Goal: Task Accomplishment & Management: Use online tool/utility

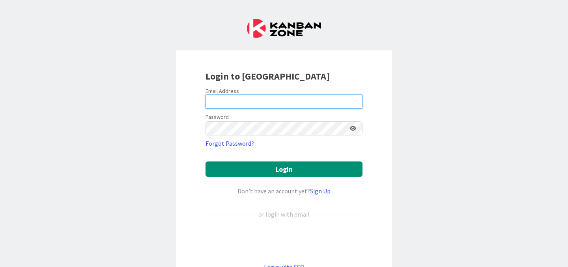
type input "[PERSON_NAME][EMAIL_ADDRESS][PERSON_NAME][DOMAIN_NAME]"
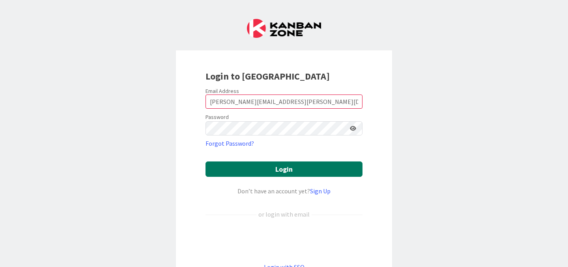
click at [290, 164] on button "Login" at bounding box center [283, 169] width 157 height 15
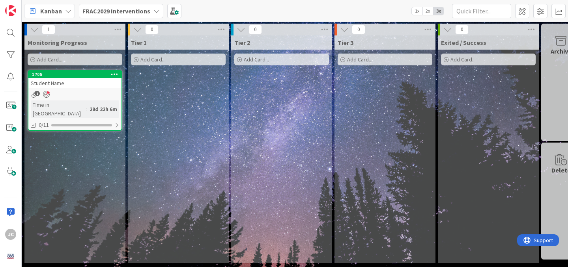
click at [61, 59] on span "Add Card..." at bounding box center [49, 59] width 25 height 7
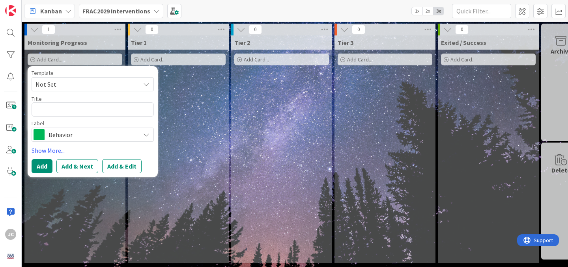
click at [63, 82] on span "Not Set" at bounding box center [84, 84] width 99 height 10
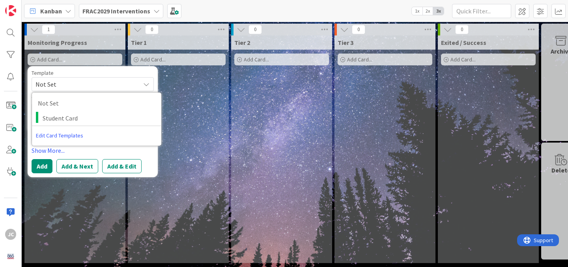
click at [69, 74] on div "Template" at bounding box center [93, 73] width 122 height 6
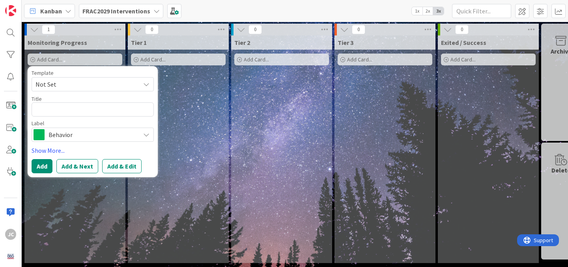
click at [69, 86] on span "Not Set" at bounding box center [84, 84] width 99 height 10
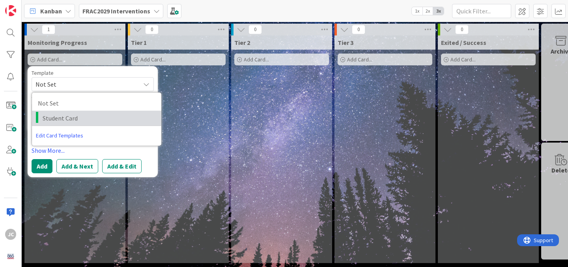
click at [80, 118] on span "Student Card" at bounding box center [99, 118] width 113 height 10
type textarea "x"
type textarea "Student Card"
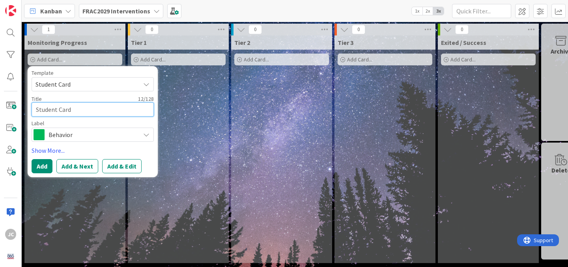
click at [73, 111] on textarea "Student Card" at bounding box center [93, 110] width 122 height 14
type textarea "x"
type textarea "A"
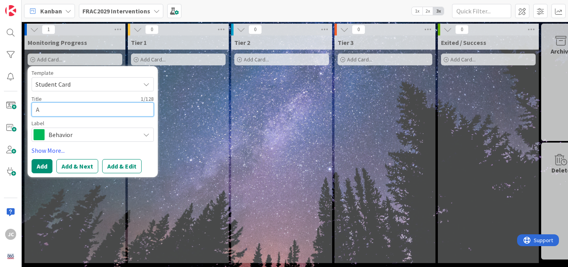
type textarea "x"
type textarea "As"
type textarea "x"
type textarea "Ash"
type textarea "x"
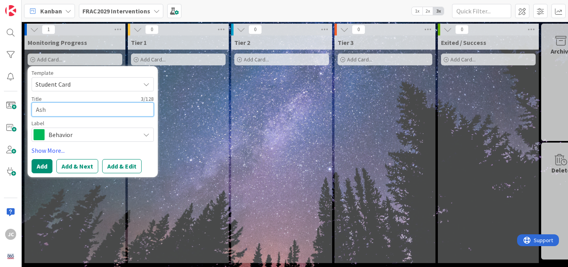
type textarea "Ashl"
type textarea "x"
type textarea "Ashle"
type textarea "x"
type textarea "[PERSON_NAME]"
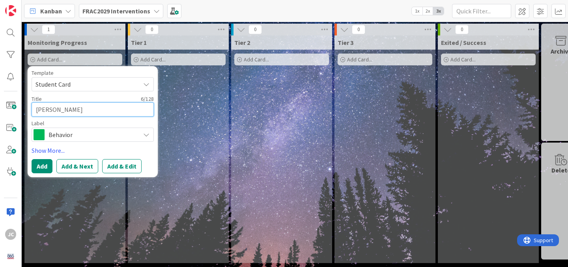
type textarea "x"
type textarea "[PERSON_NAME]"
type textarea "x"
type textarea "[PERSON_NAME]"
type textarea "x"
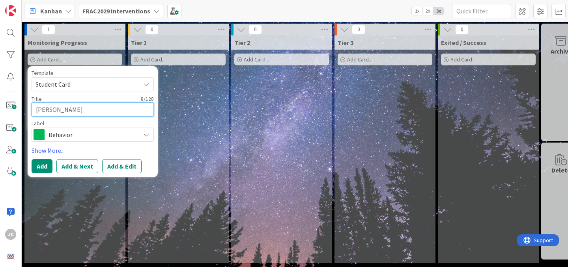
type textarea "[PERSON_NAME]"
type textarea "x"
type textarea "[PERSON_NAME]"
type textarea "x"
type textarea "[PERSON_NAME]"
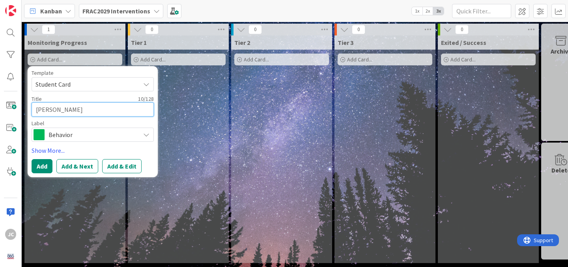
type textarea "x"
type textarea "[PERSON_NAME]"
type textarea "x"
type textarea "[PERSON_NAME]"
type textarea "x"
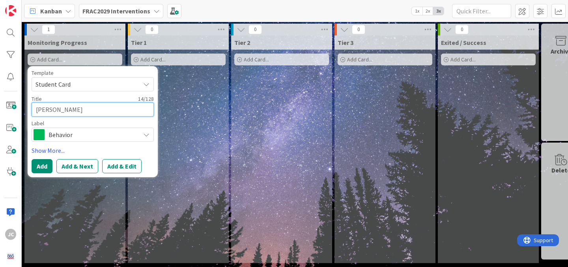
type textarea "[PERSON_NAME]"
click at [61, 135] on span "Behavior" at bounding box center [93, 134] width 88 height 11
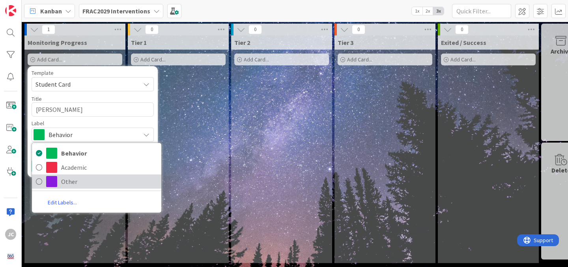
click at [41, 184] on icon at bounding box center [39, 182] width 6 height 12
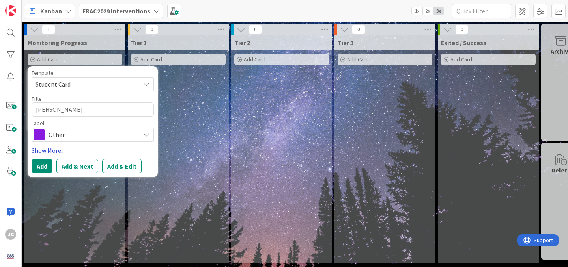
click at [50, 149] on link "Show More..." at bounding box center [93, 150] width 122 height 9
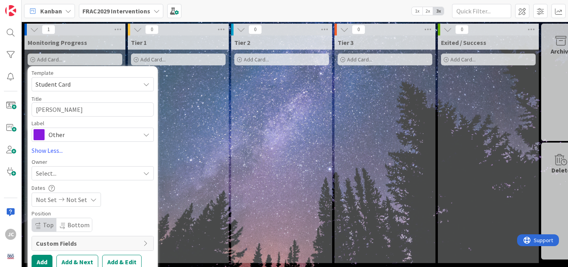
scroll to position [6, 0]
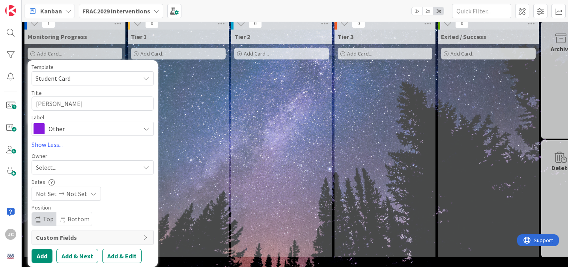
click at [58, 240] on span "Custom Fields" at bounding box center [87, 237] width 103 height 9
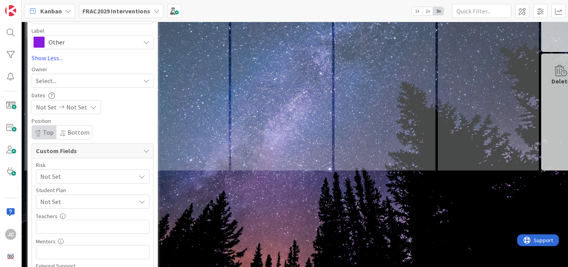
scroll to position [136, 0]
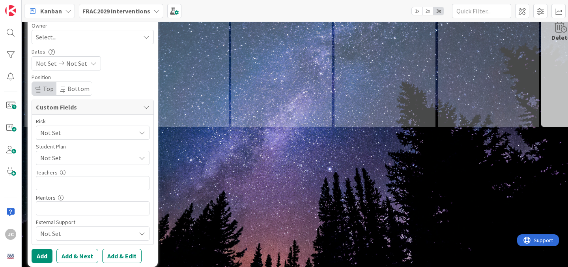
click at [85, 129] on span "Not Set" at bounding box center [86, 132] width 92 height 11
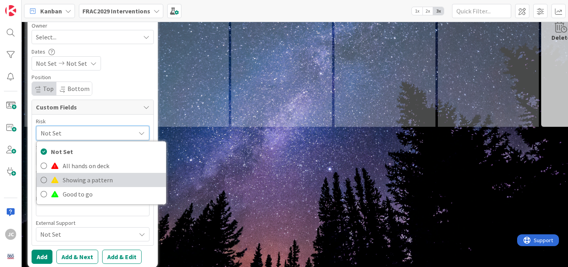
click at [101, 179] on span "Showing a pattern" at bounding box center [112, 180] width 99 height 12
type textarea "x"
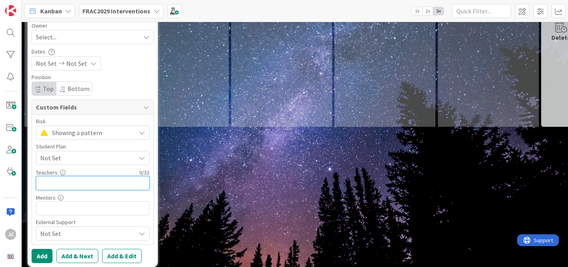
click at [86, 182] on input "text" at bounding box center [93, 183] width 114 height 14
click at [58, 235] on span "Not Set" at bounding box center [87, 233] width 95 height 9
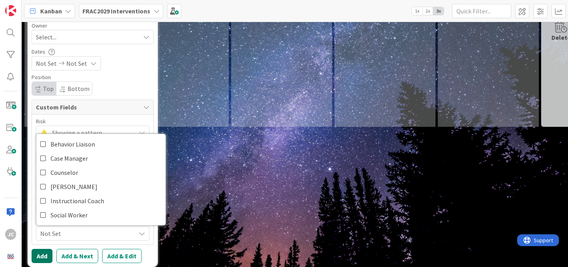
click at [46, 255] on button "Add" at bounding box center [42, 256] width 21 height 14
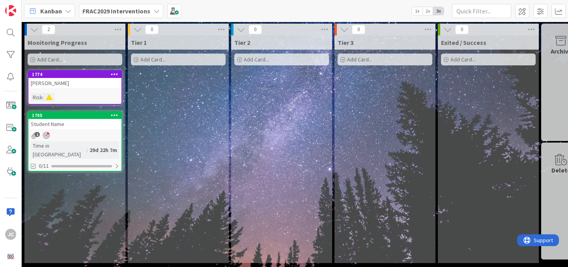
click at [49, 137] on icon at bounding box center [46, 135] width 7 height 7
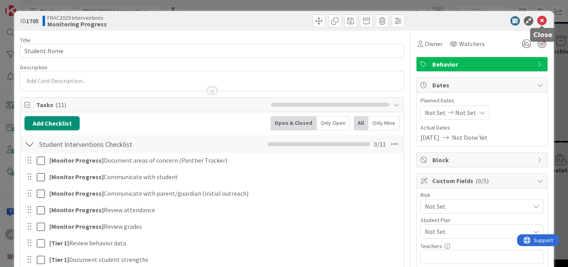
click at [540, 17] on icon at bounding box center [541, 20] width 9 height 9
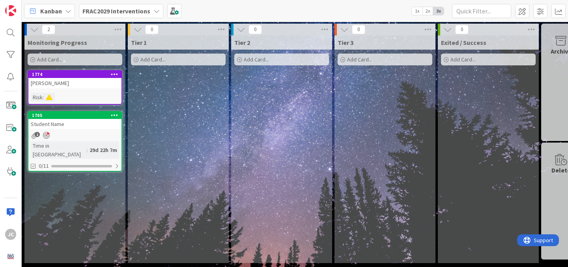
click at [78, 78] on div "1774" at bounding box center [74, 74] width 93 height 7
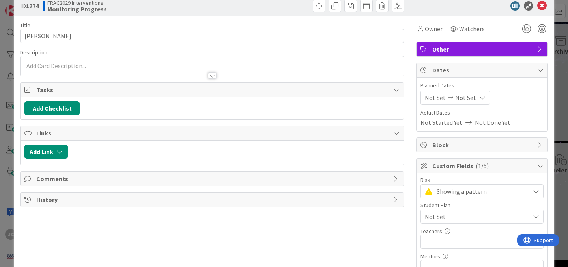
scroll to position [16, 0]
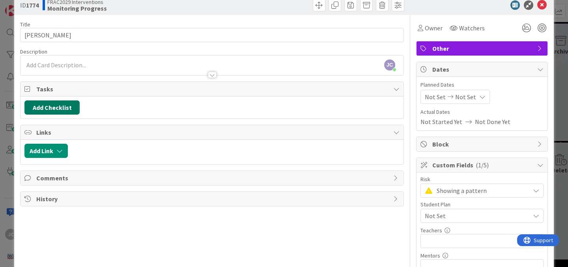
click at [64, 105] on button "Add Checklist" at bounding box center [51, 108] width 55 height 14
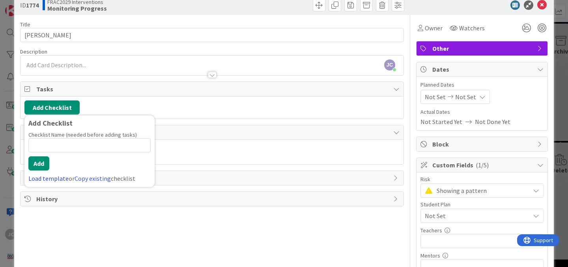
click at [51, 178] on link "Load template" at bounding box center [48, 179] width 40 height 8
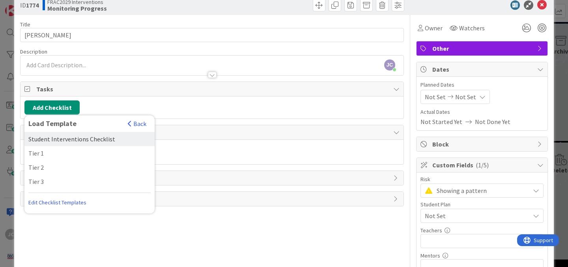
click at [82, 139] on div "Student Interventions Checklist" at bounding box center [89, 139] width 130 height 14
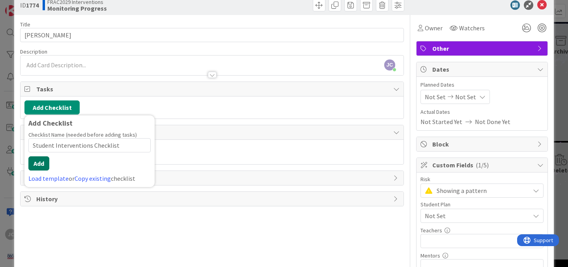
click at [43, 162] on button "Add" at bounding box center [38, 164] width 21 height 14
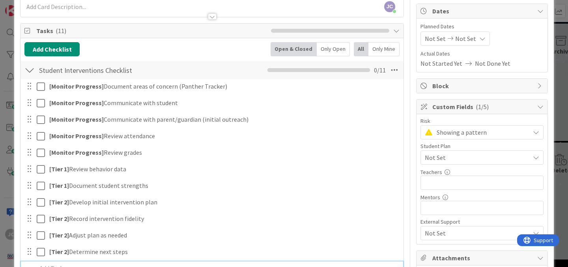
scroll to position [0, 0]
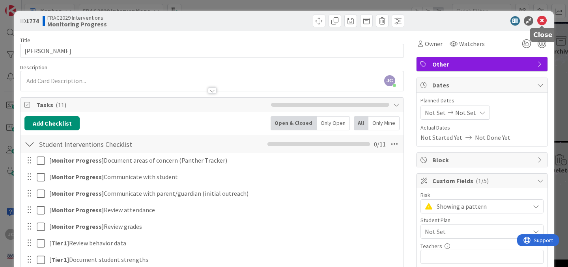
click at [543, 20] on icon at bounding box center [541, 20] width 9 height 9
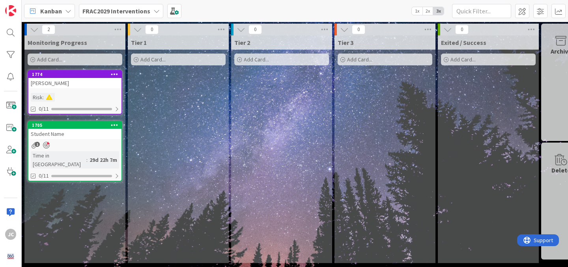
click at [113, 75] on icon at bounding box center [114, 74] width 7 height 6
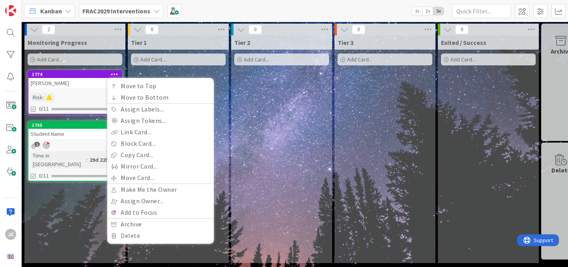
click at [65, 86] on div "[PERSON_NAME]" at bounding box center [74, 83] width 93 height 10
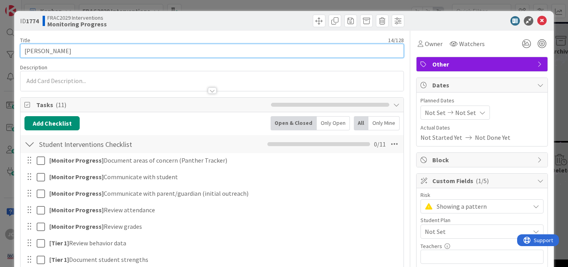
click at [40, 50] on input "[PERSON_NAME]" at bounding box center [212, 51] width 384 height 14
type input "Ashel ([PERSON_NAME]) [PERSON_NAME]"
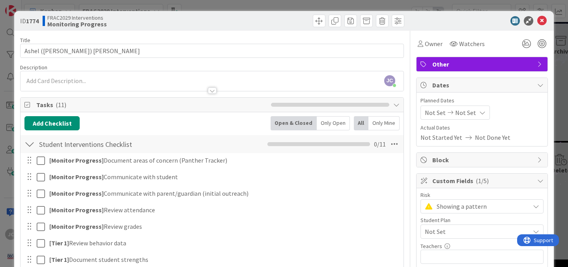
click at [205, 28] on div "ID 1774 FRAC2029 Interventions Monitoring Progress" at bounding box center [284, 21] width 540 height 20
click at [542, 21] on icon at bounding box center [541, 20] width 9 height 9
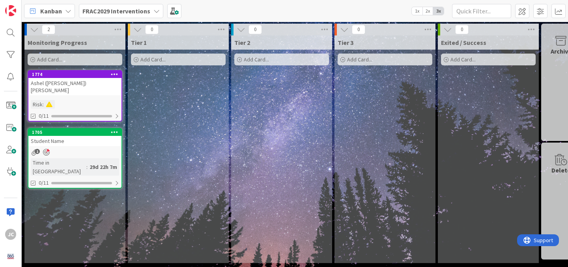
click at [116, 129] on icon at bounding box center [114, 132] width 7 height 6
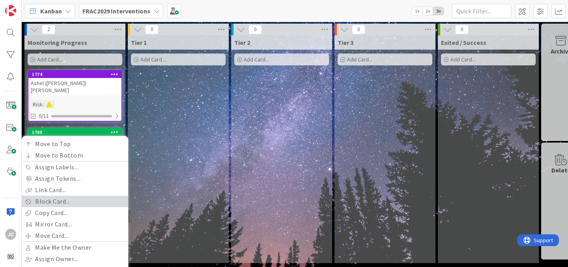
scroll to position [28, 0]
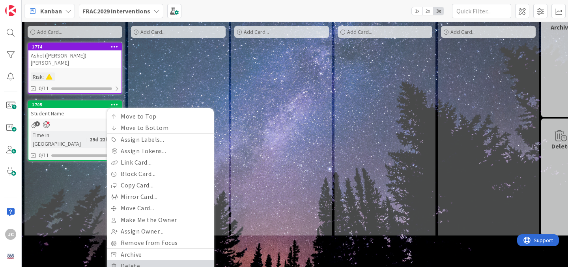
click at [144, 261] on link "Delete" at bounding box center [160, 266] width 106 height 11
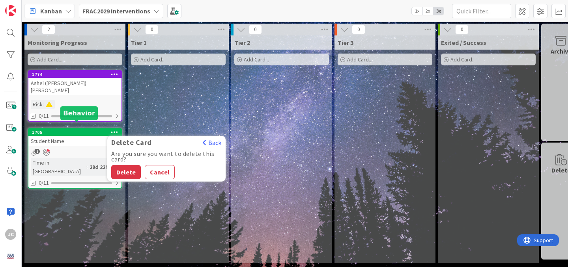
click at [78, 130] on div "1705" at bounding box center [77, 133] width 90 height 6
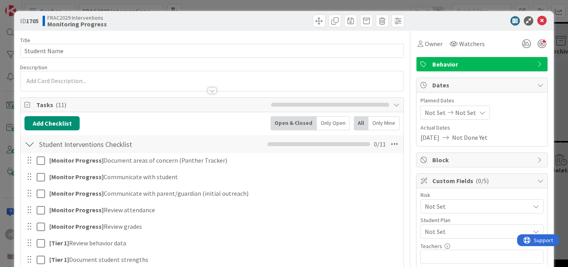
click at [470, 1] on div "ID 1705 FRAC2029 Interventions Monitoring Progress Title 12 / 128 Student Name …" at bounding box center [284, 133] width 568 height 267
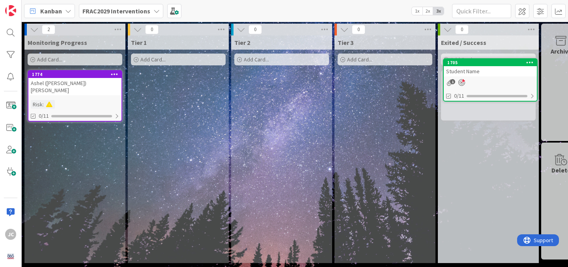
scroll to position [0, 15]
